Goal: Information Seeking & Learning: Learn about a topic

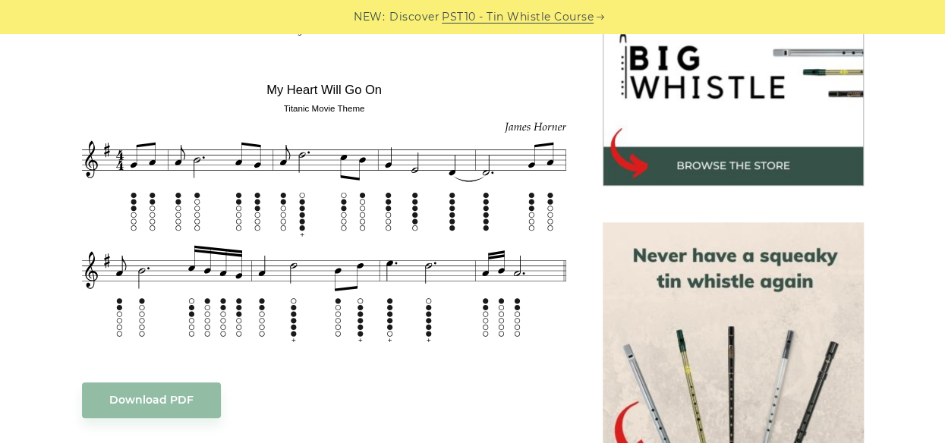
scroll to position [516, 0]
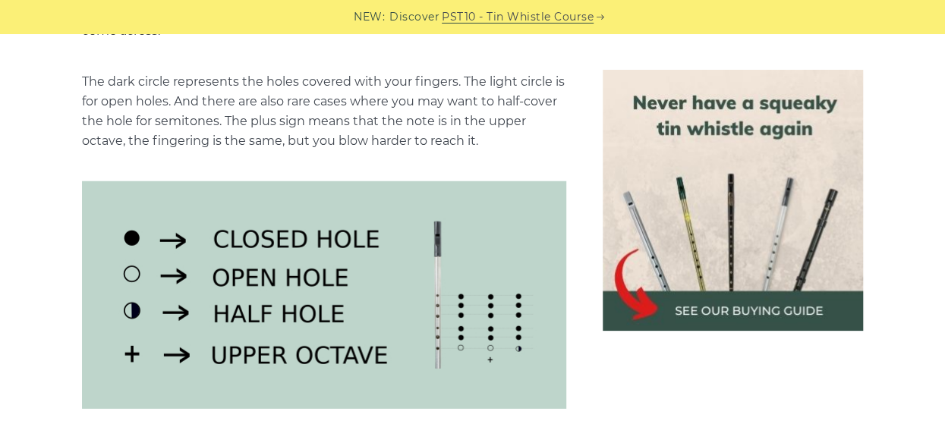
scroll to position [1947, 0]
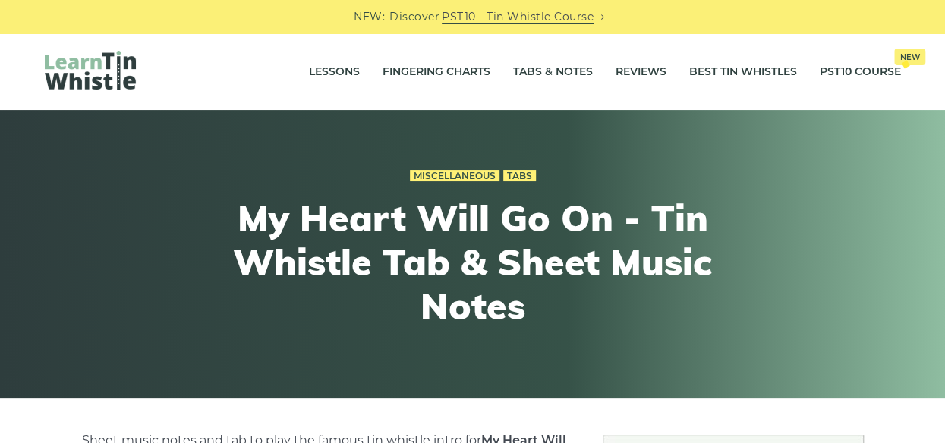
click at [272, 169] on div "Miscellaneous Tabs" at bounding box center [473, 176] width 559 height 21
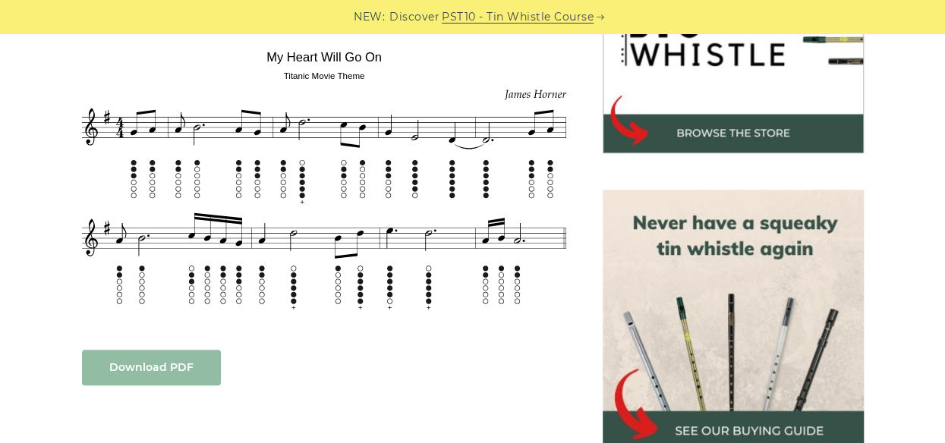
scroll to position [541, 0]
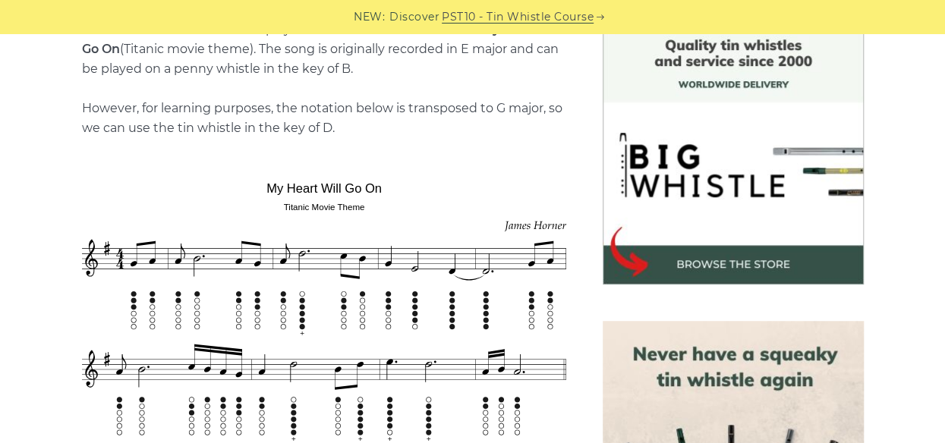
scroll to position [441, 0]
